Goal: Use online tool/utility: Utilize a website feature to perform a specific function

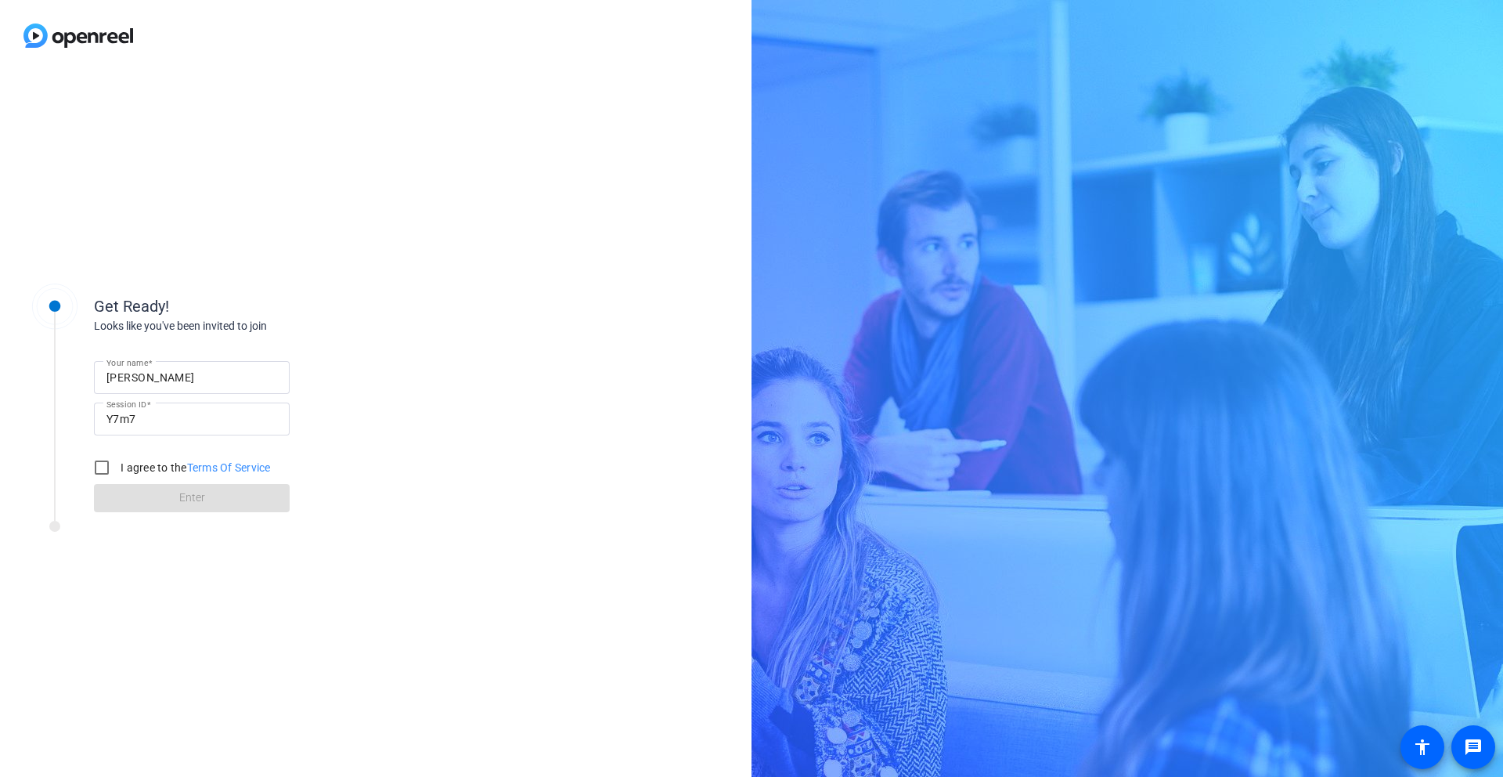
scroll to position [218, 0]
click at [100, 470] on input "I agree to the Terms Of Service" at bounding box center [101, 467] width 31 height 31
checkbox input "true"
click at [226, 499] on span at bounding box center [192, 498] width 196 height 38
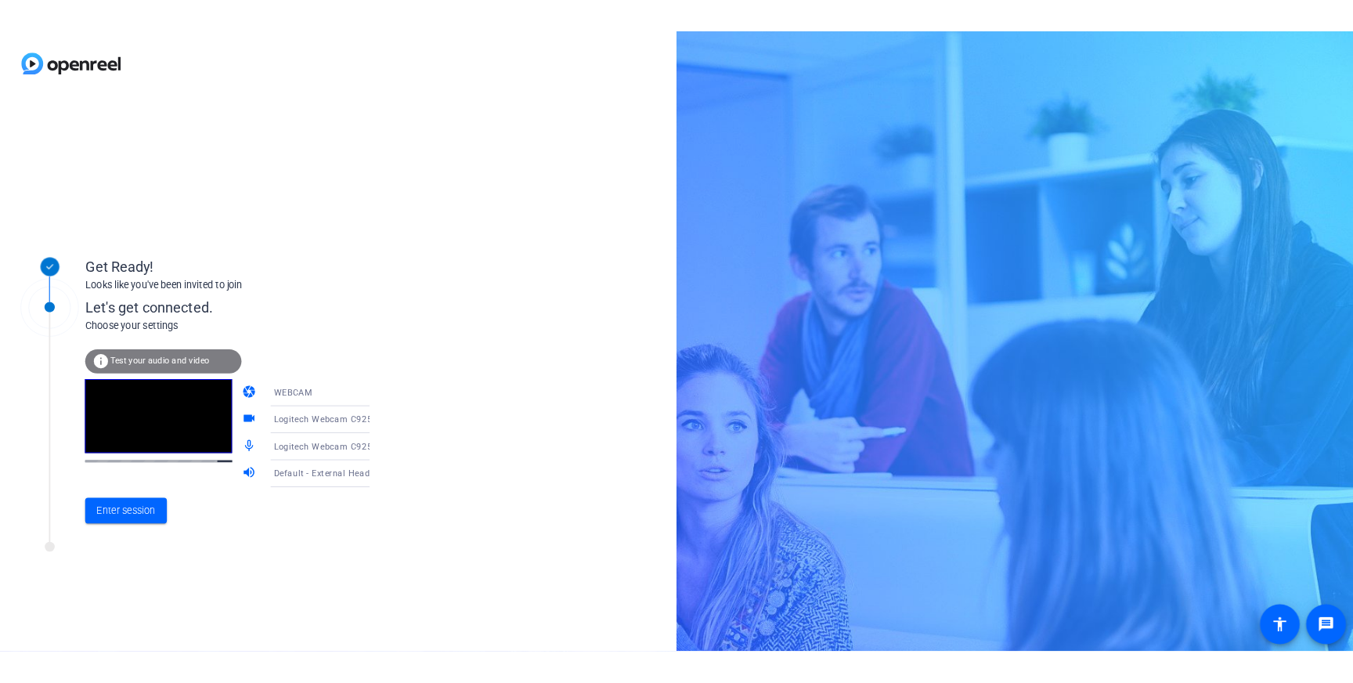
scroll to position [203, 0]
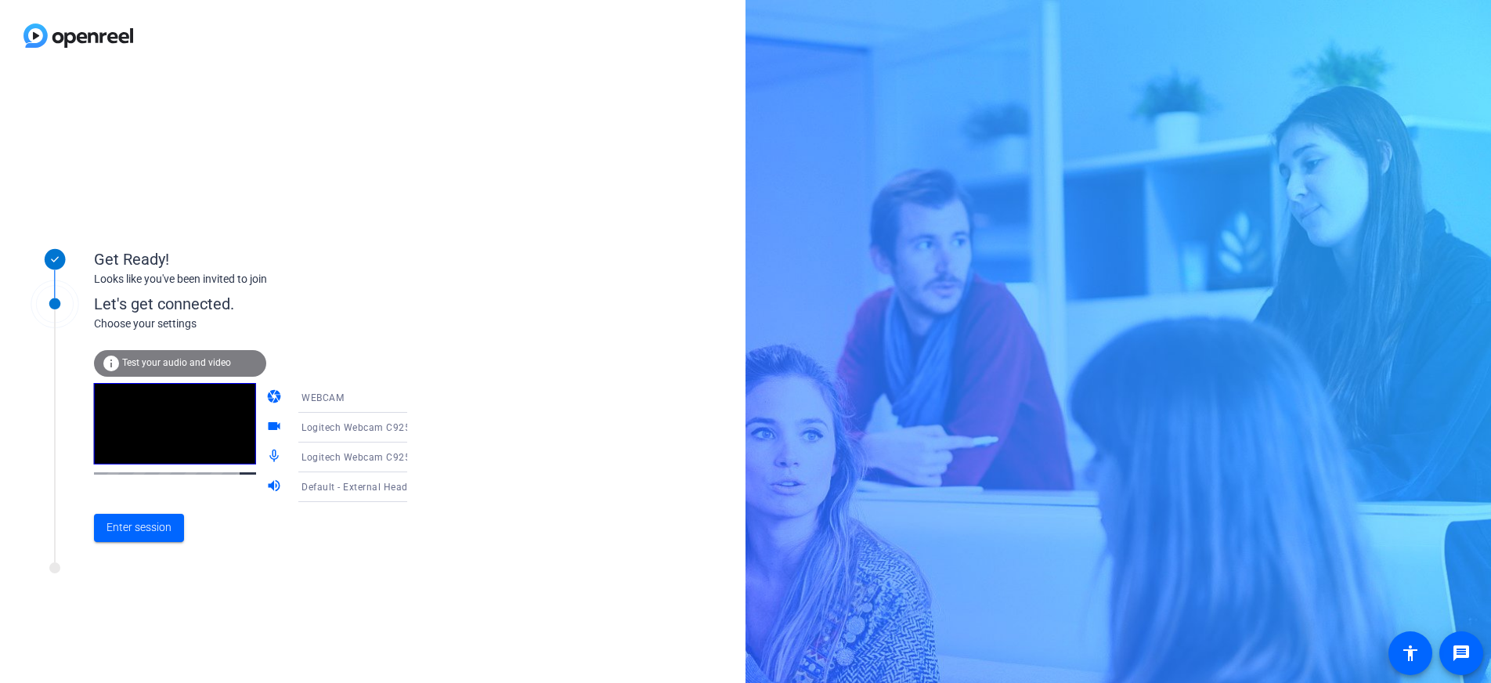
click at [413, 401] on icon at bounding box center [422, 397] width 19 height 19
click at [482, 405] on div at bounding box center [745, 341] width 1491 height 683
click at [413, 425] on icon at bounding box center [422, 427] width 19 height 19
click at [520, 416] on div at bounding box center [745, 341] width 1491 height 683
click at [413, 460] on icon at bounding box center [422, 457] width 19 height 19
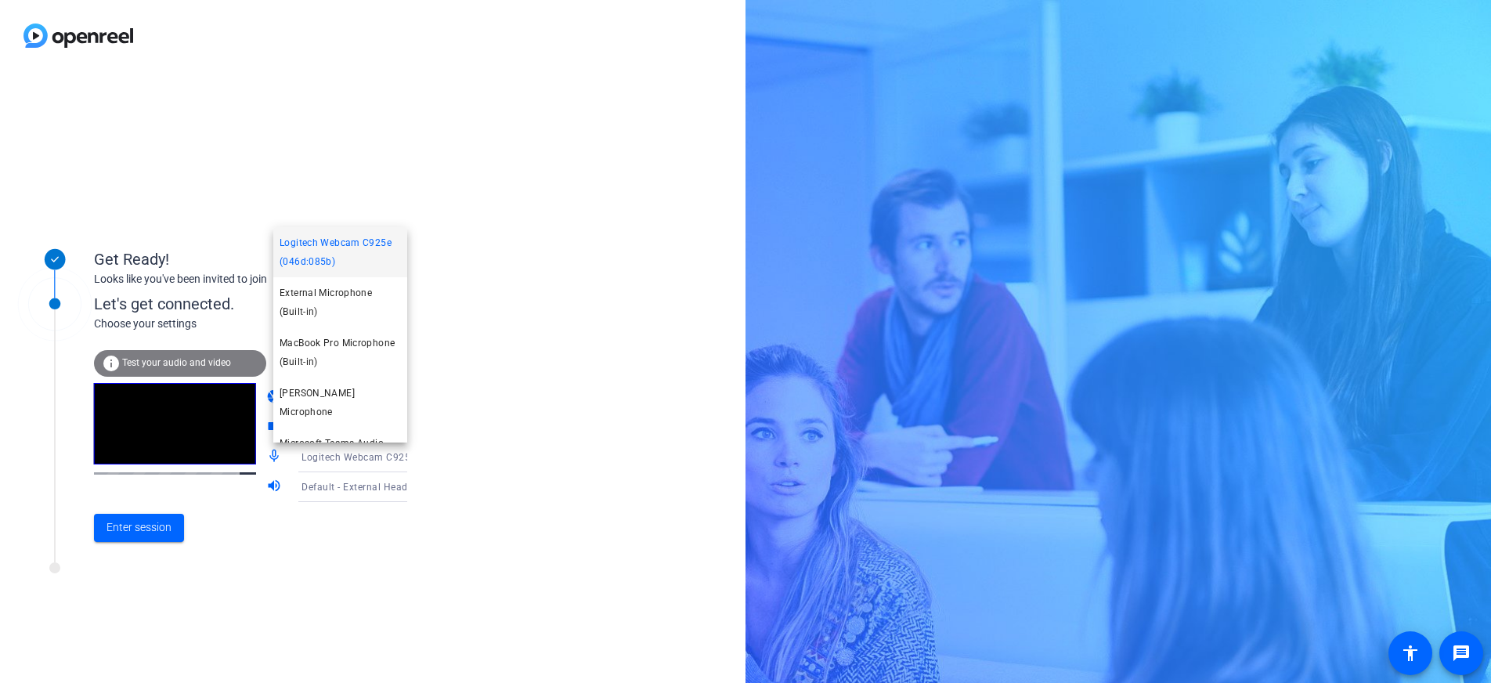
click at [485, 456] on div at bounding box center [745, 341] width 1491 height 683
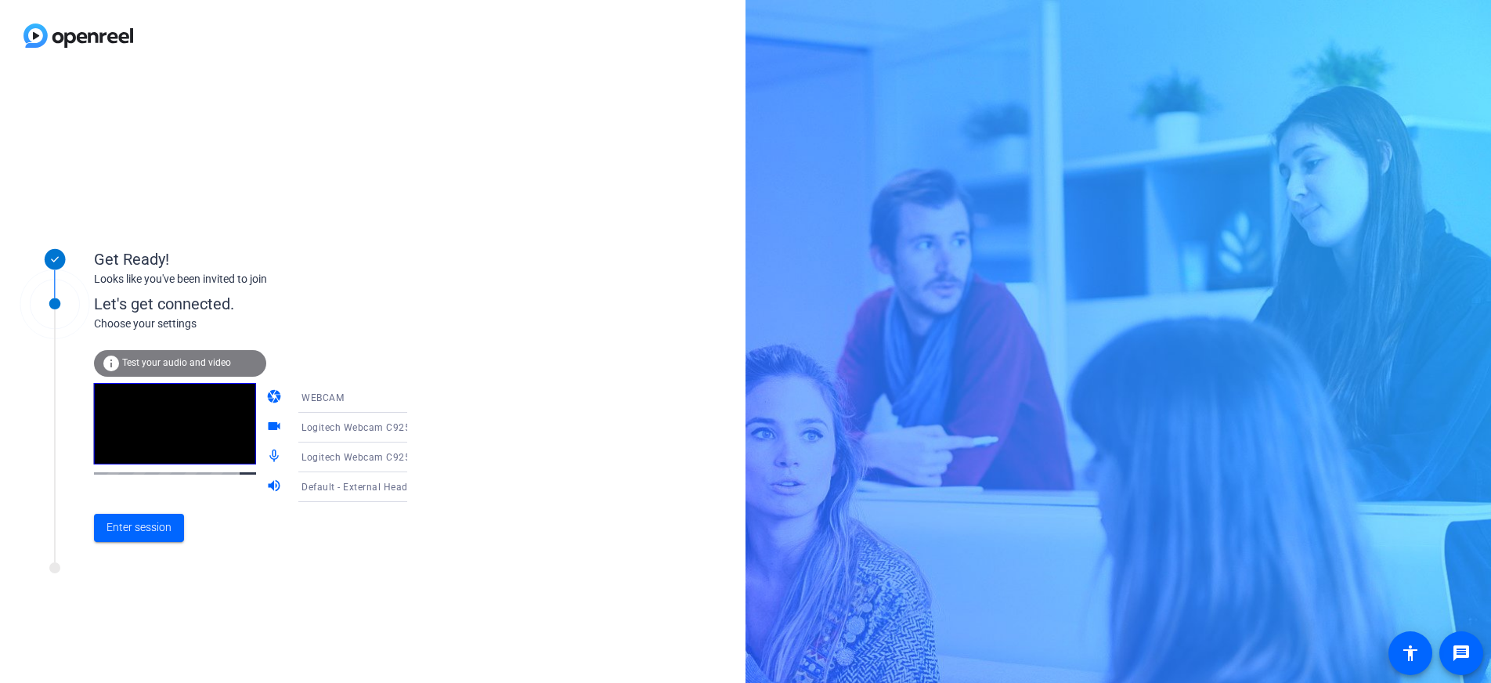
click at [331, 395] on div "WEBCAM" at bounding box center [359, 398] width 117 height 20
click at [305, 453] on span "DESKTOP" at bounding box center [301, 459] width 44 height 19
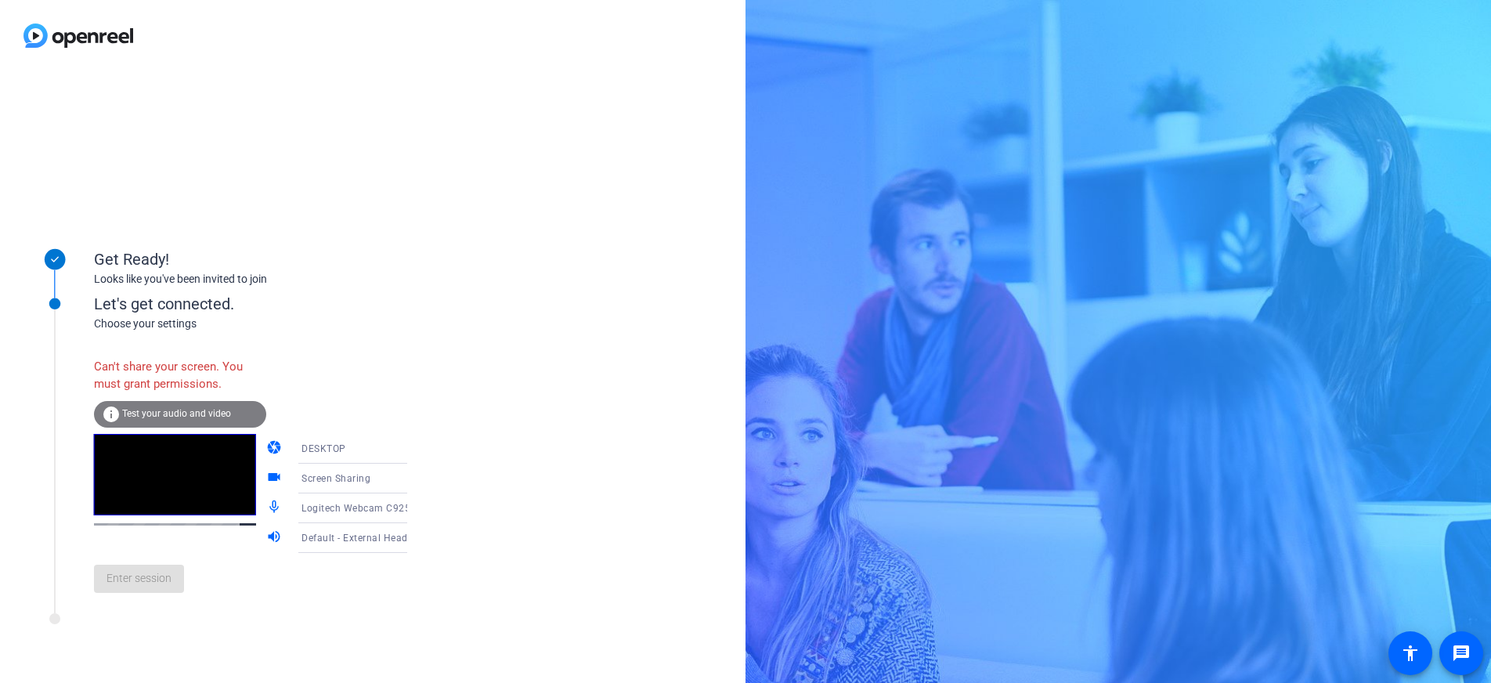
click at [333, 445] on div "DESKTOP" at bounding box center [359, 448] width 117 height 20
click at [311, 480] on span "WEBCAM" at bounding box center [299, 479] width 41 height 19
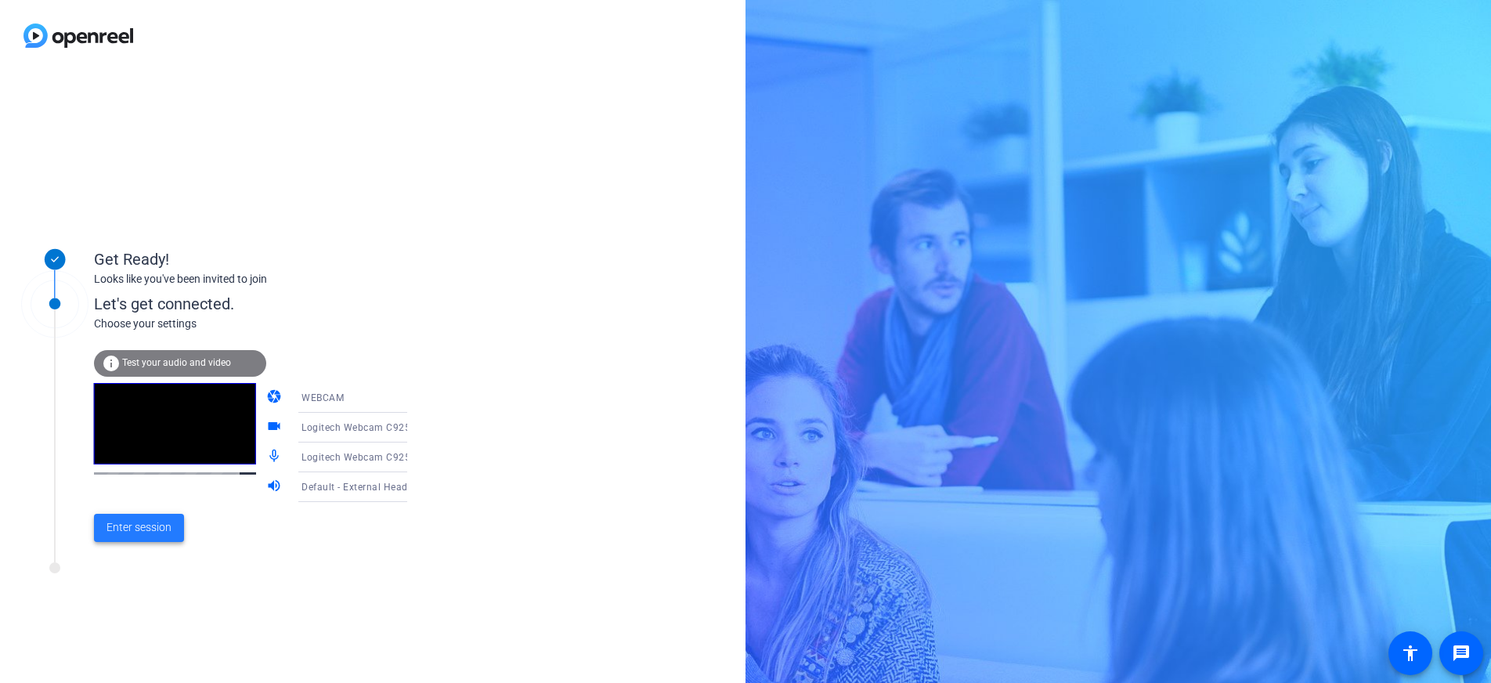
click at [129, 525] on span "Enter session" at bounding box center [138, 527] width 65 height 16
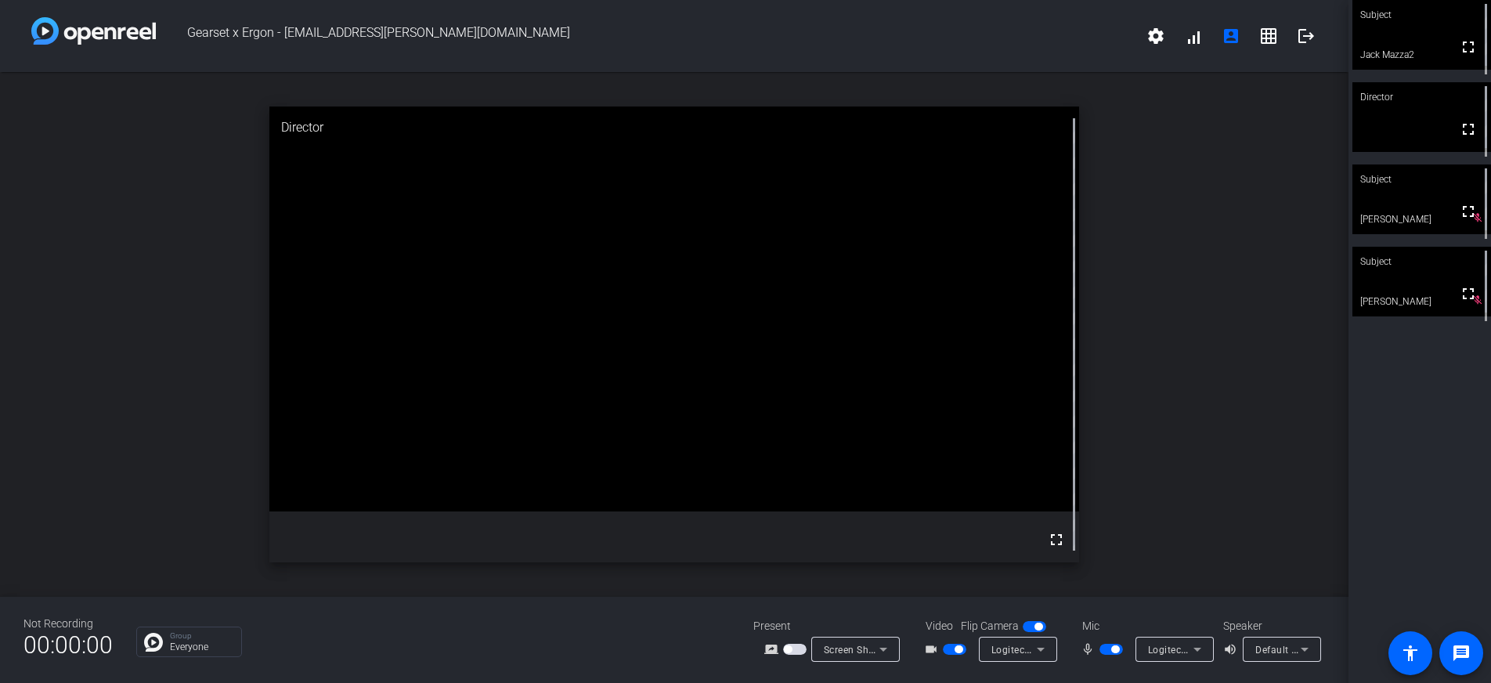
click at [955, 651] on span "button" at bounding box center [958, 649] width 8 height 8
click at [954, 651] on span "button" at bounding box center [954, 648] width 23 height 11
drag, startPoint x: 1105, startPoint y: 18, endPoint x: 1024, endPoint y: 9, distance: 81.9
type textarea "Gearset x Ergon - jack.mazza@ergon.com"
click at [1026, 12] on div "Gearset x Ergon - jack.mazza@ergon.com settings signal_cellular_alt account_box…" at bounding box center [674, 36] width 1348 height 72
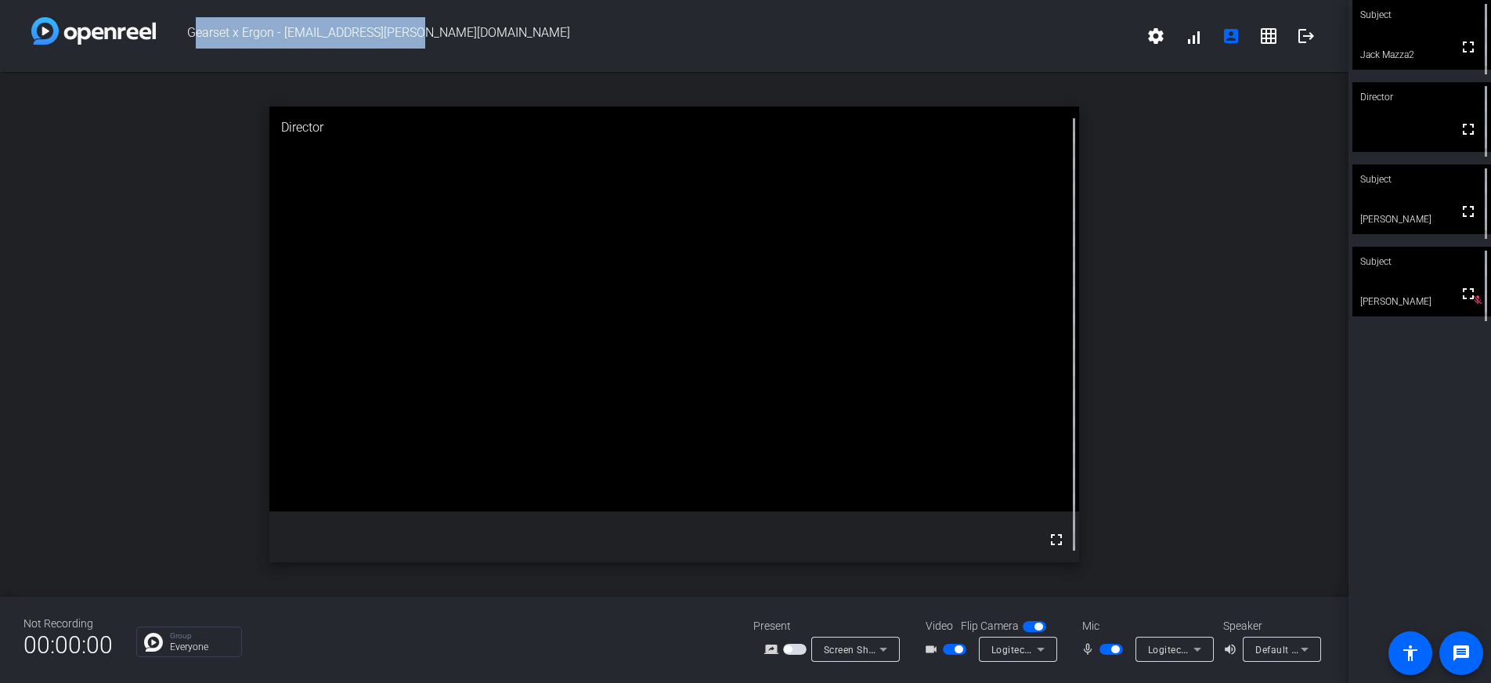
click at [1113, 654] on span "button" at bounding box center [1110, 648] width 23 height 11
click at [955, 651] on span "button" at bounding box center [958, 649] width 8 height 8
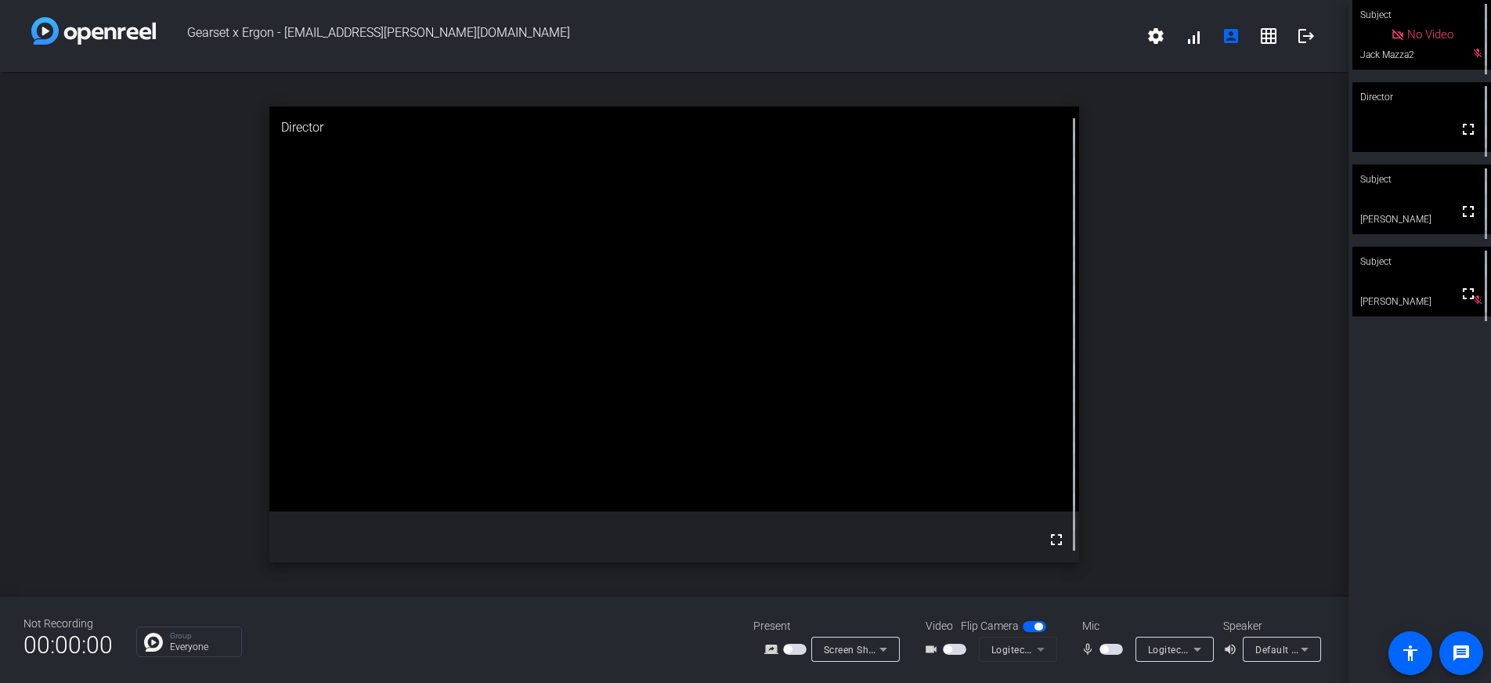
click at [889, 647] on icon at bounding box center [883, 649] width 19 height 19
click at [1059, 604] on div at bounding box center [745, 341] width 1491 height 683
click at [964, 651] on span "button" at bounding box center [954, 648] width 23 height 11
click at [1105, 646] on span "button" at bounding box center [1110, 648] width 23 height 11
click at [1153, 42] on mat-icon "settings" at bounding box center [1155, 36] width 19 height 19
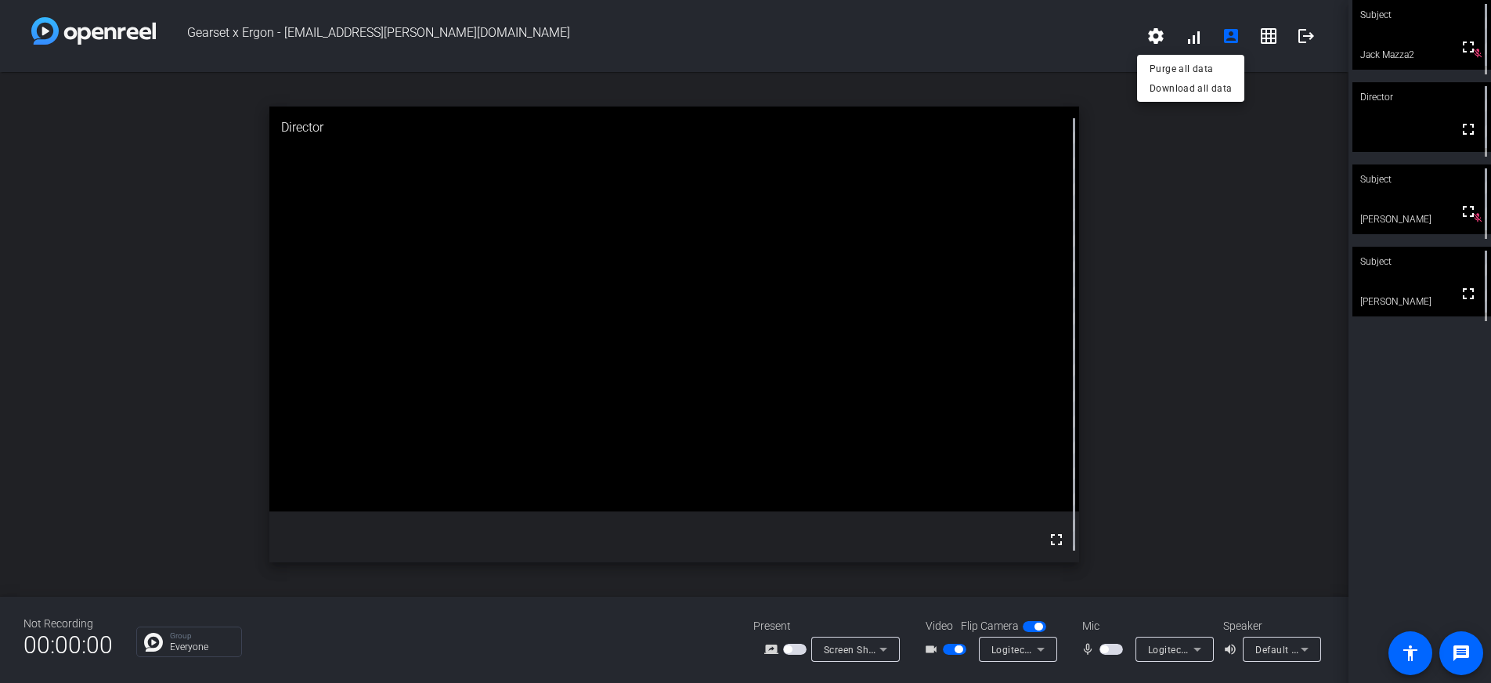
click at [1274, 116] on div at bounding box center [745, 341] width 1491 height 683
click at [1101, 651] on span "button" at bounding box center [1104, 649] width 8 height 8
click at [1300, 36] on mat-icon "logout" at bounding box center [1305, 36] width 19 height 19
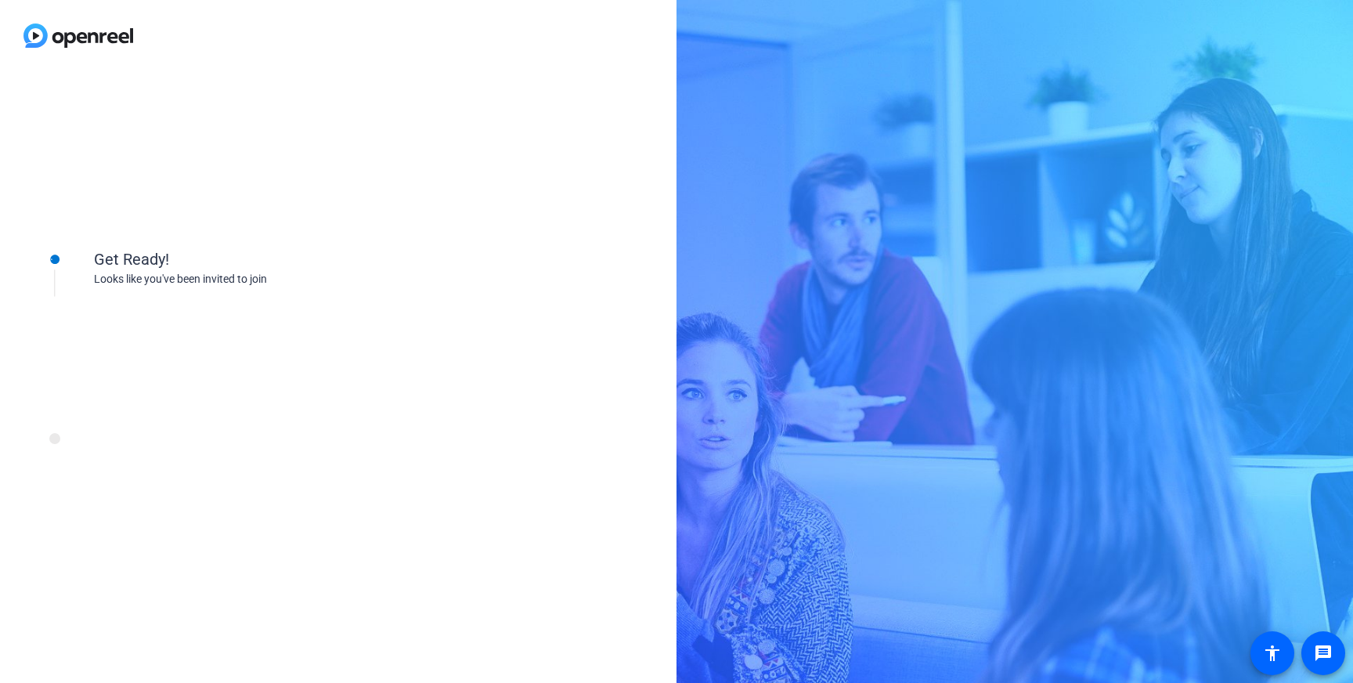
scroll to position [295, 0]
